Goal: Find specific page/section: Find specific page/section

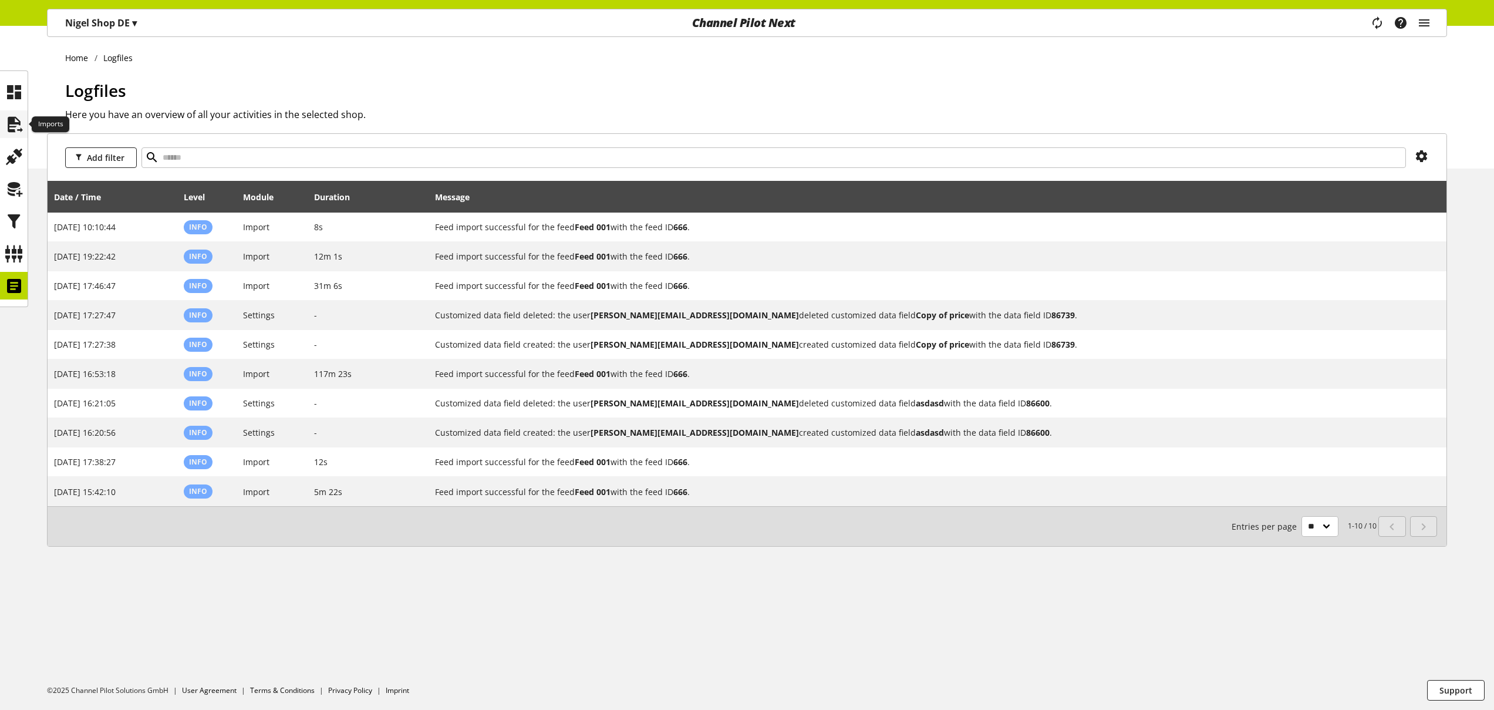
click at [14, 127] on icon at bounding box center [14, 124] width 19 height 23
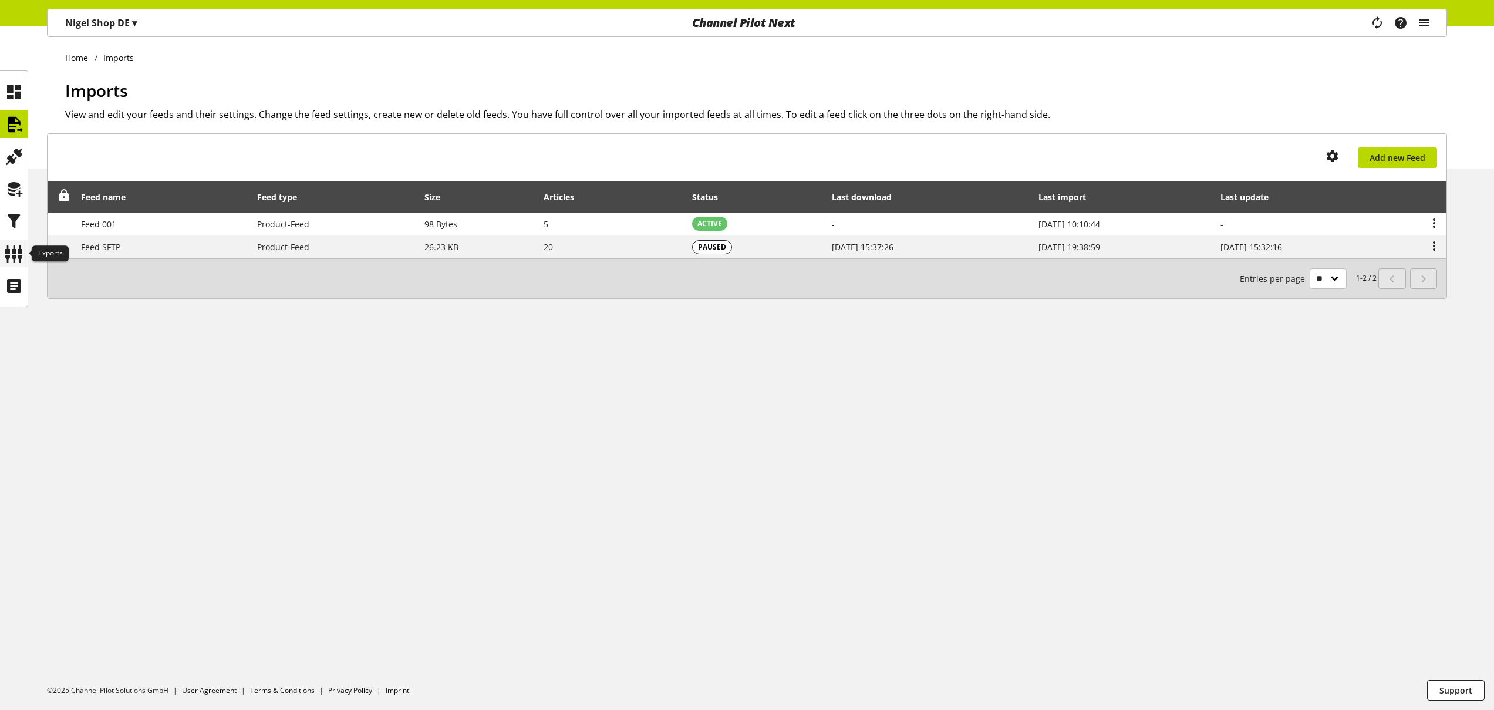
drag, startPoint x: 10, startPoint y: 246, endPoint x: 22, endPoint y: 247, distance: 12.4
click at [11, 247] on icon at bounding box center [14, 253] width 19 height 23
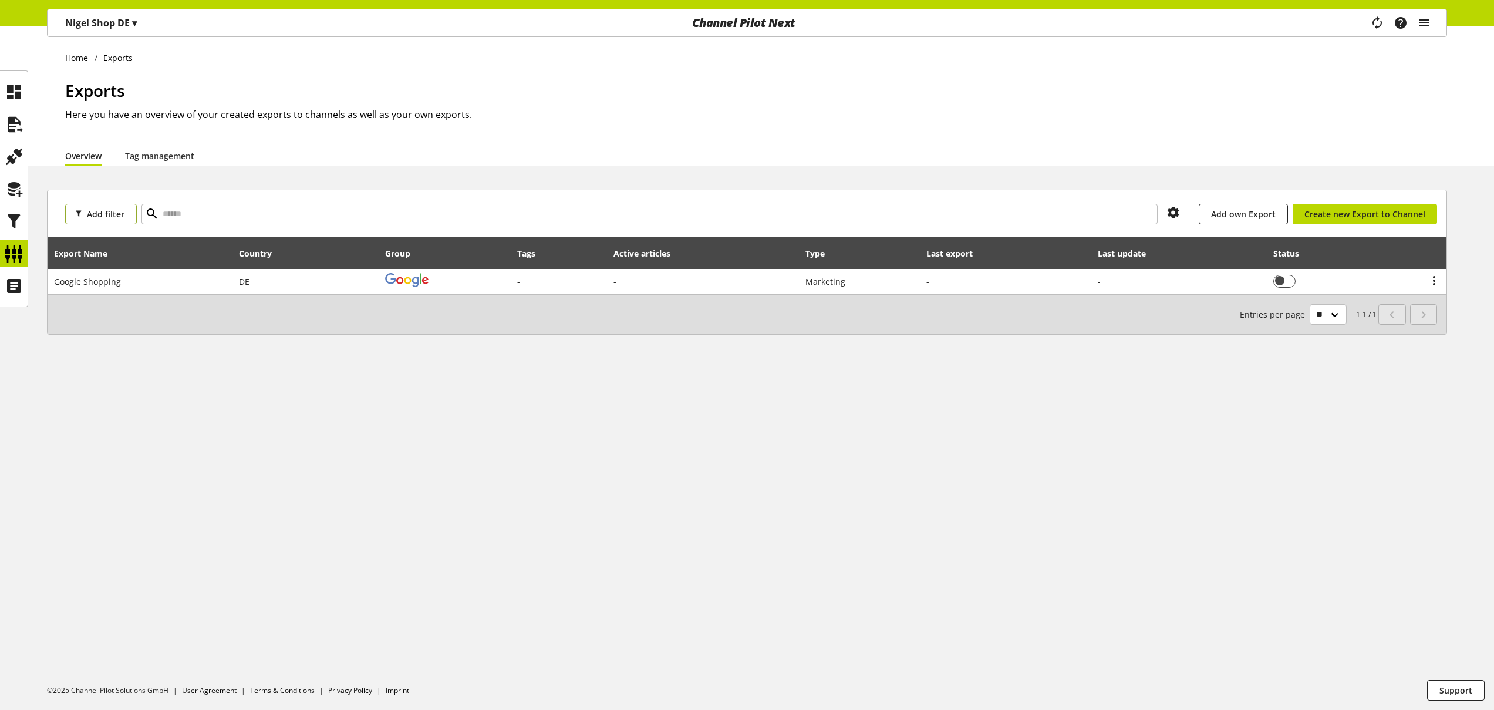
click at [96, 210] on span "Add filter" at bounding box center [106, 214] width 38 height 12
click at [110, 256] on link "Country" at bounding box center [114, 257] width 99 height 20
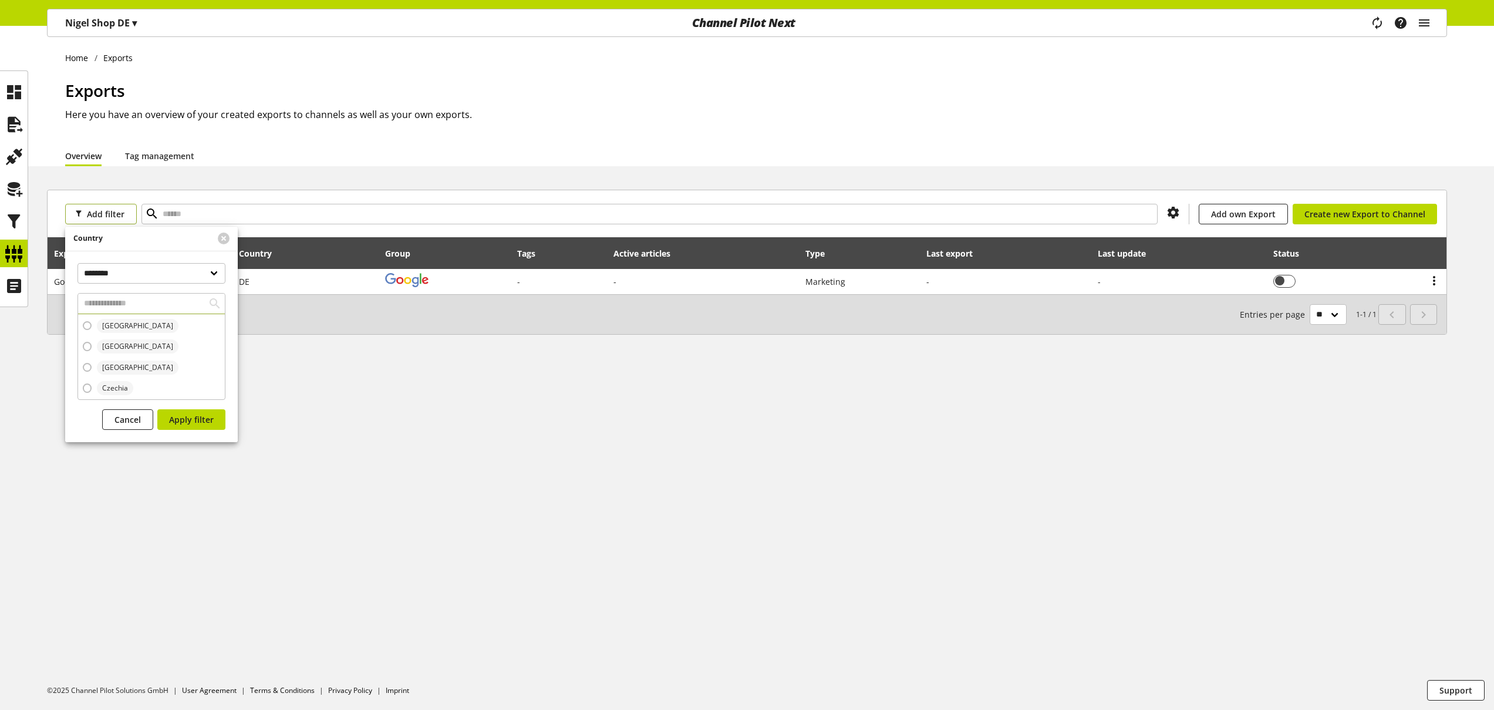
click at [97, 219] on span "Add filter" at bounding box center [106, 214] width 38 height 12
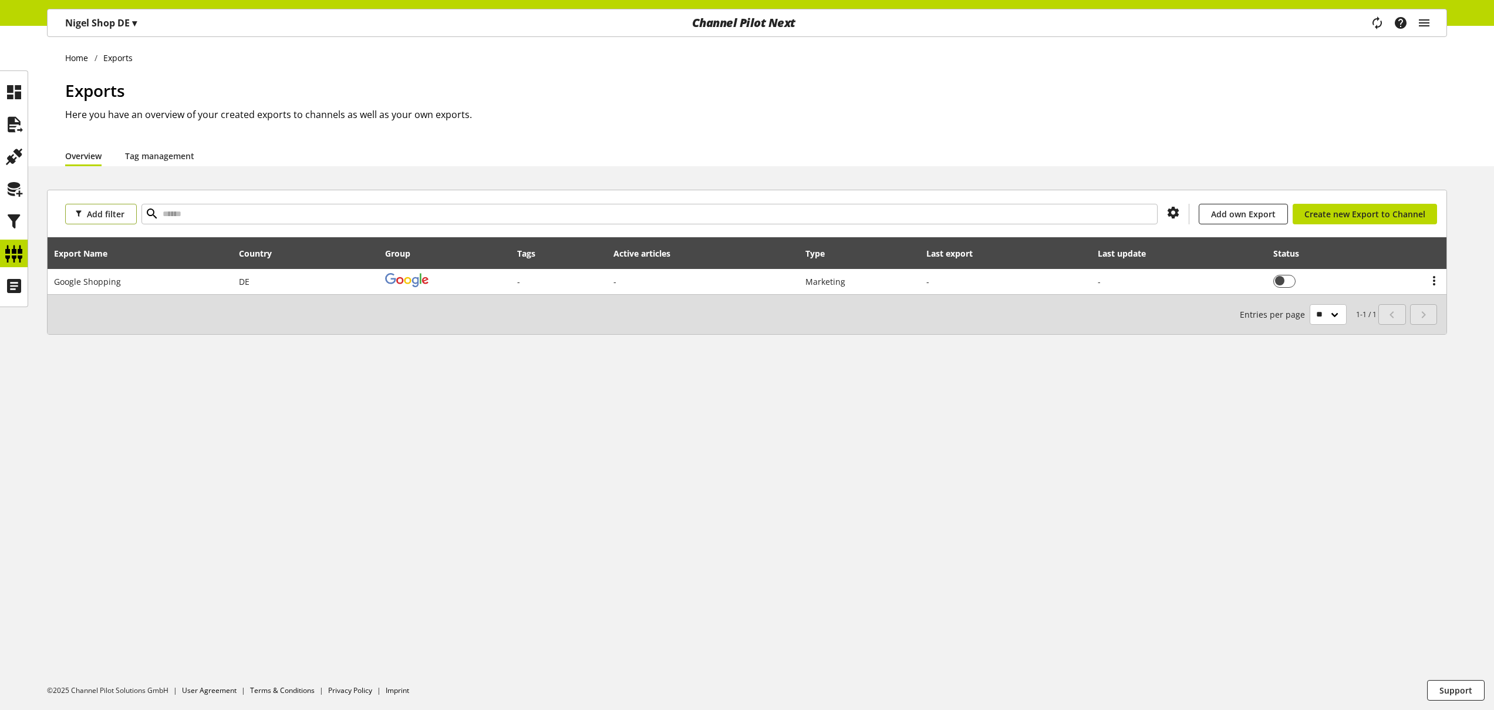
click at [98, 219] on span "Add filter" at bounding box center [106, 214] width 38 height 12
click at [99, 233] on span "Export Name" at bounding box center [96, 236] width 43 height 11
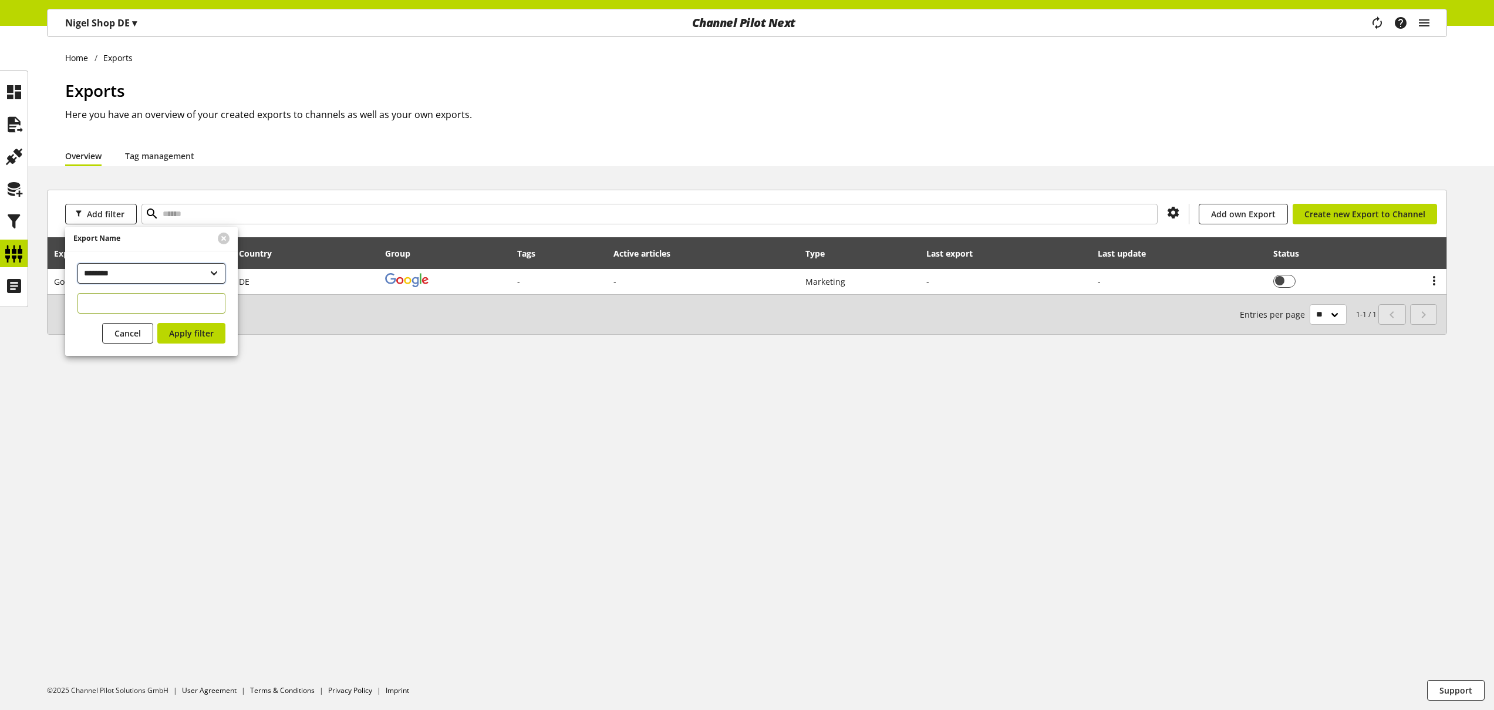
click at [107, 279] on select "**********" at bounding box center [152, 273] width 148 height 21
click at [170, 279] on select "**********" at bounding box center [152, 273] width 148 height 21
click at [421, 123] on div "Exports Here you have an overview of your created exports to channels as well a…" at bounding box center [756, 111] width 1382 height 67
click at [17, 87] on icon at bounding box center [14, 91] width 19 height 23
